Goal: Transaction & Acquisition: Purchase product/service

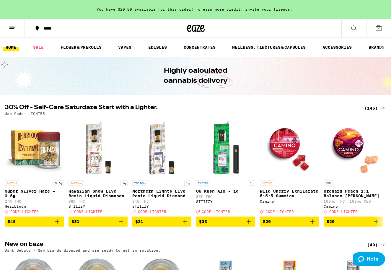
click at [353, 29] on icon at bounding box center [353, 28] width 7 height 7
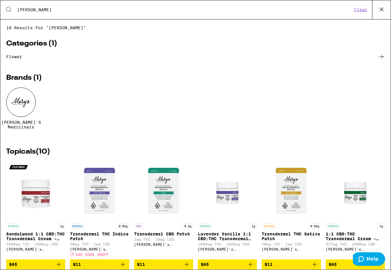
type input "[PERSON_NAME]"
click at [19, 103] on div at bounding box center [21, 102] width 30 height 30
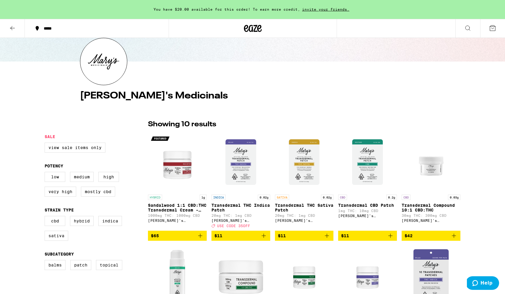
scroll to position [60, 0]
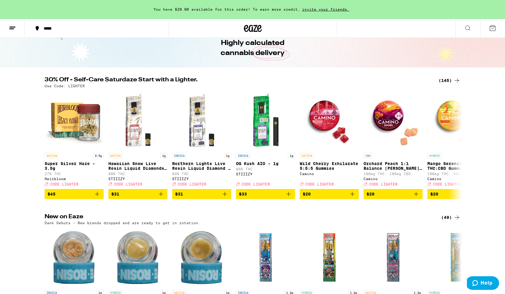
scroll to position [95, 0]
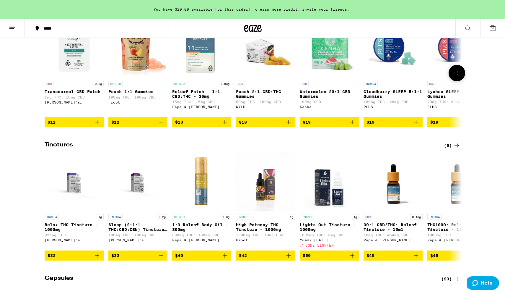
scroll to position [102, 0]
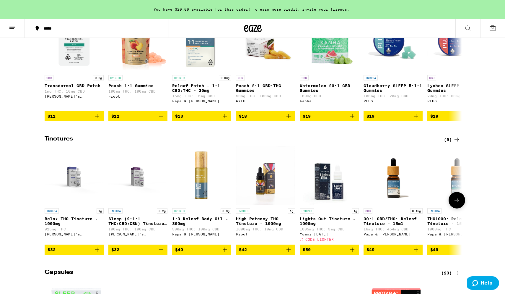
click at [73, 184] on img "Open page for Relax THC Tincture - 1000mg from Mary's Medicinals" at bounding box center [74, 175] width 59 height 59
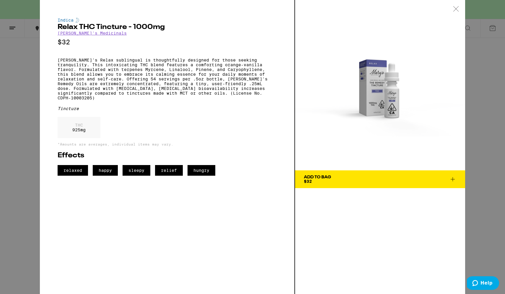
click at [391, 178] on icon at bounding box center [452, 178] width 7 height 7
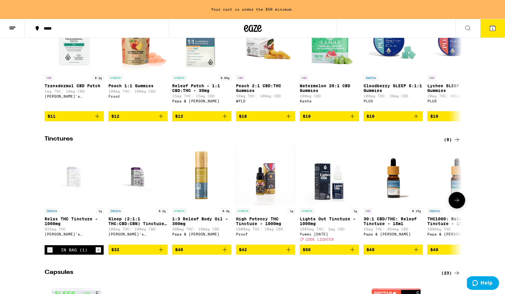
click at [99, 253] on icon "Increment" at bounding box center [98, 249] width 5 height 7
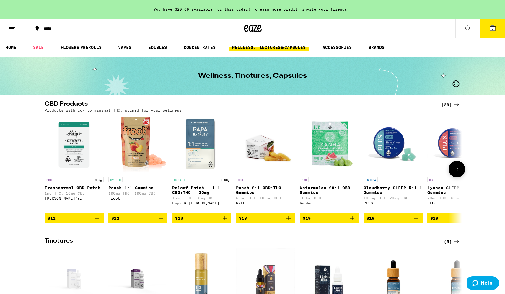
click at [386, 142] on img "Open page for Cloudberry SLEEP 5:1:1 Gummies from PLUS" at bounding box center [393, 144] width 59 height 59
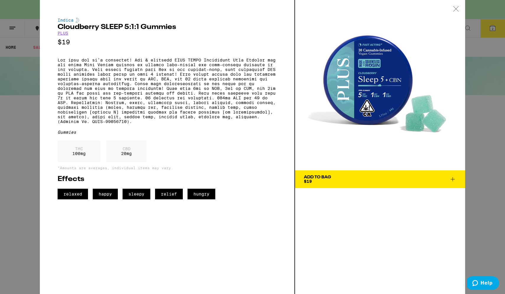
click at [370, 179] on span "Add To Bag $19" at bounding box center [380, 179] width 152 height 8
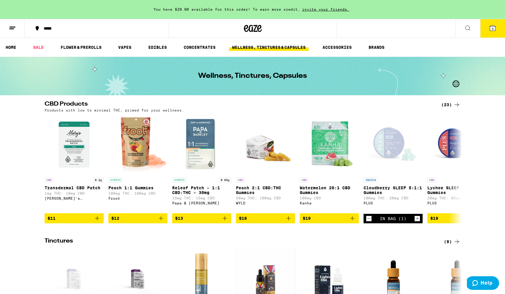
click at [391, 27] on span "3" at bounding box center [493, 29] width 2 height 4
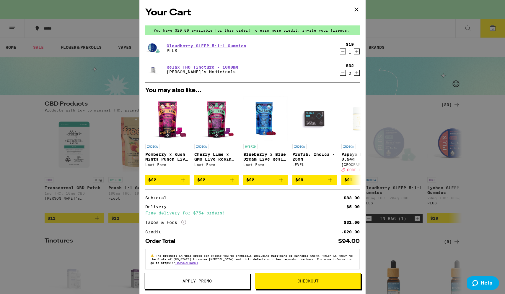
click at [309, 270] on span "Checkout" at bounding box center [307, 281] width 21 height 4
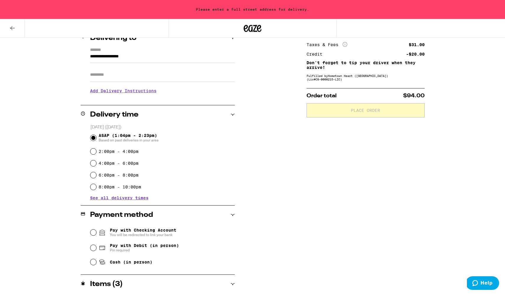
scroll to position [77, 0]
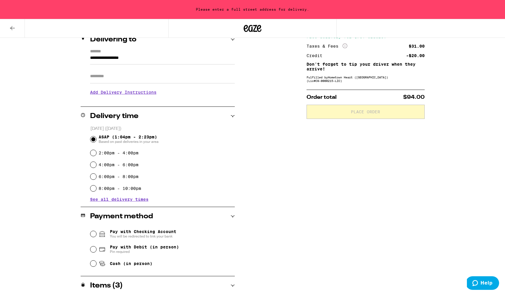
click at [93, 265] on input "Cash (in person)" at bounding box center [93, 263] width 6 height 6
radio input "true"
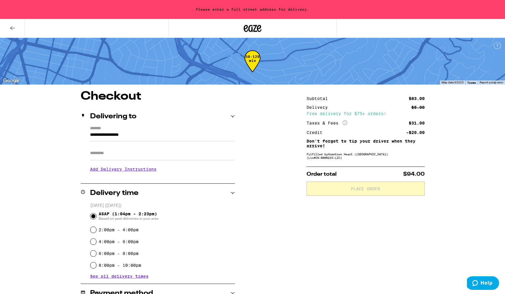
scroll to position [0, 0]
click at [114, 169] on h3 "Add Delivery Instructions" at bounding box center [162, 169] width 145 height 14
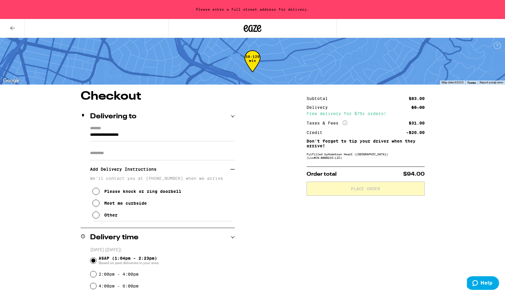
click at [71, 184] on div "**********" at bounding box center [252, 274] width 425 height 368
click at [100, 155] on input "Apt/Suite" at bounding box center [162, 153] width 145 height 14
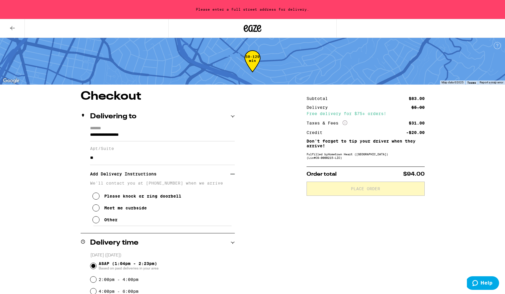
type input "**"
click at [148, 136] on input "**********" at bounding box center [162, 136] width 145 height 10
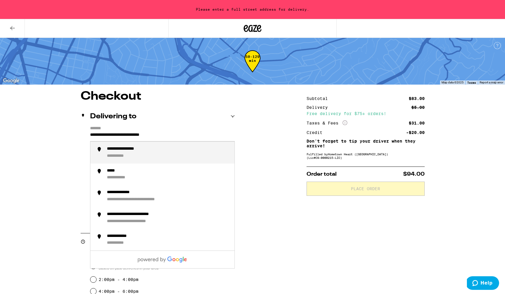
click at [128, 150] on div "**********" at bounding box center [131, 148] width 48 height 5
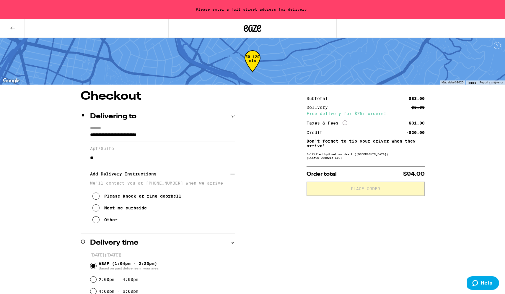
type input "**********"
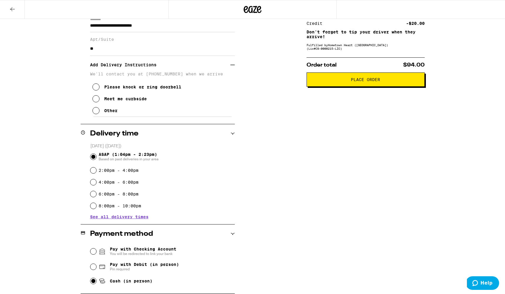
scroll to position [90, 0]
click at [363, 82] on span "Place Order" at bounding box center [365, 79] width 29 height 4
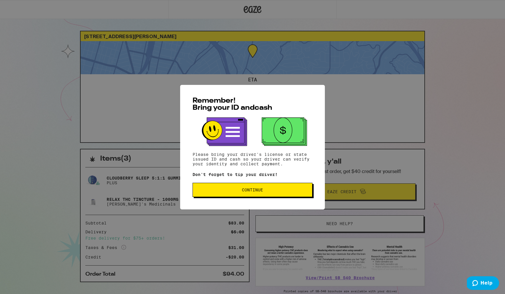
click at [264, 190] on span "Continue" at bounding box center [253, 190] width 110 height 4
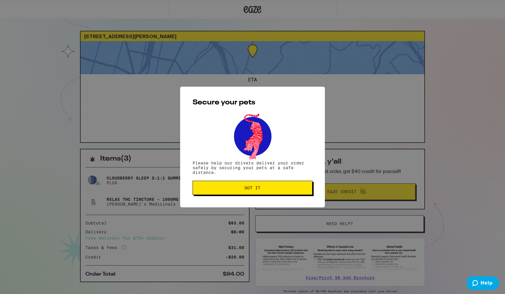
click at [264, 190] on span "Got it" at bounding box center [253, 188] width 110 height 4
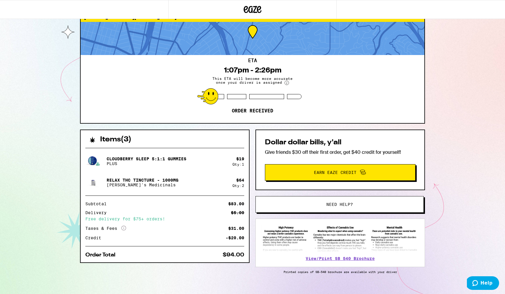
scroll to position [22, 0]
